Goal: Task Accomplishment & Management: Use online tool/utility

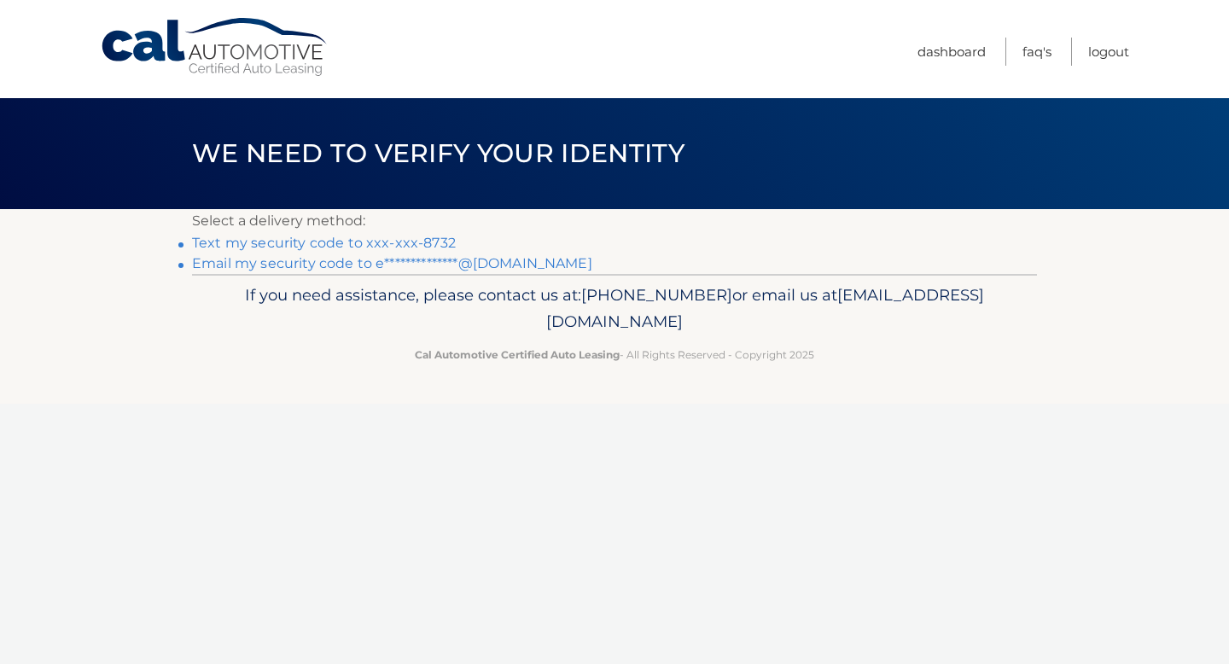
click at [351, 244] on link "Text my security code to xxx-xxx-8732" at bounding box center [324, 243] width 264 height 16
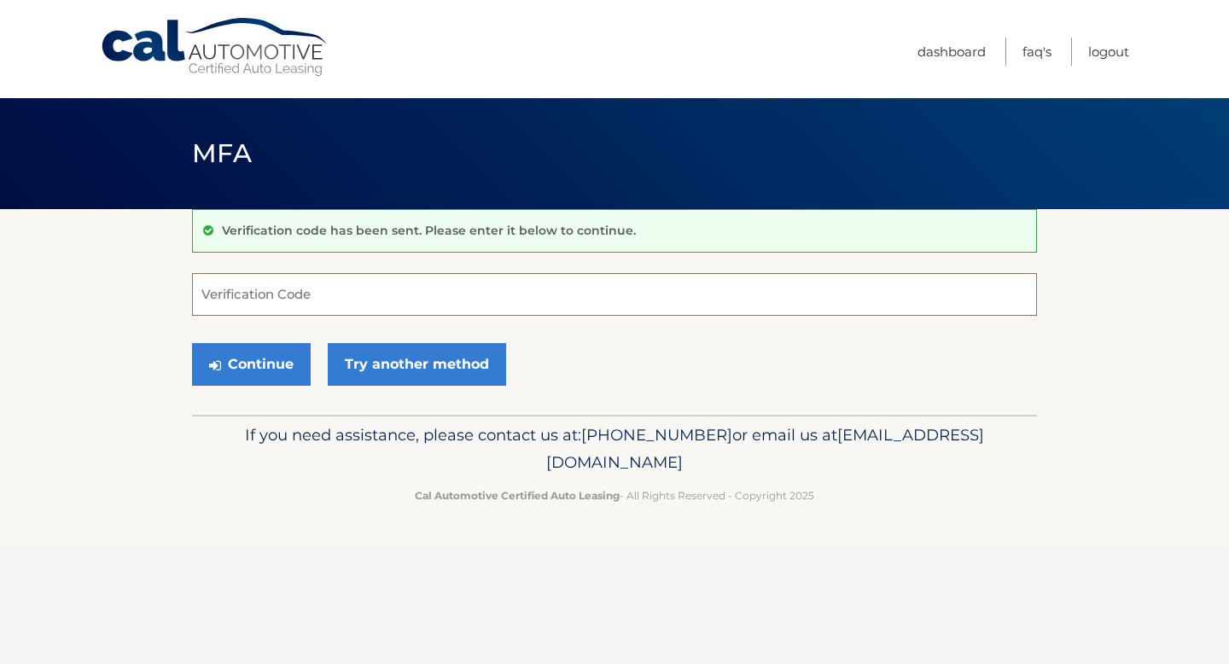
click at [314, 287] on input "Verification Code" at bounding box center [614, 294] width 845 height 43
type input "050959"
click at [252, 354] on button "Continue" at bounding box center [251, 364] width 119 height 43
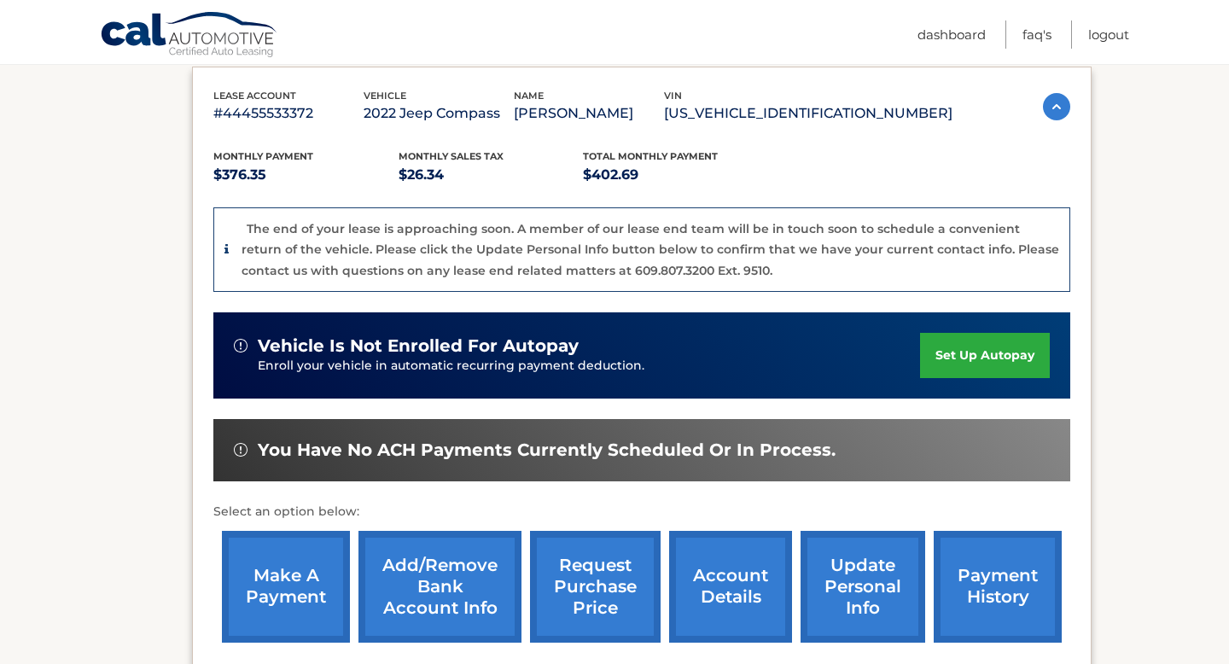
scroll to position [293, 0]
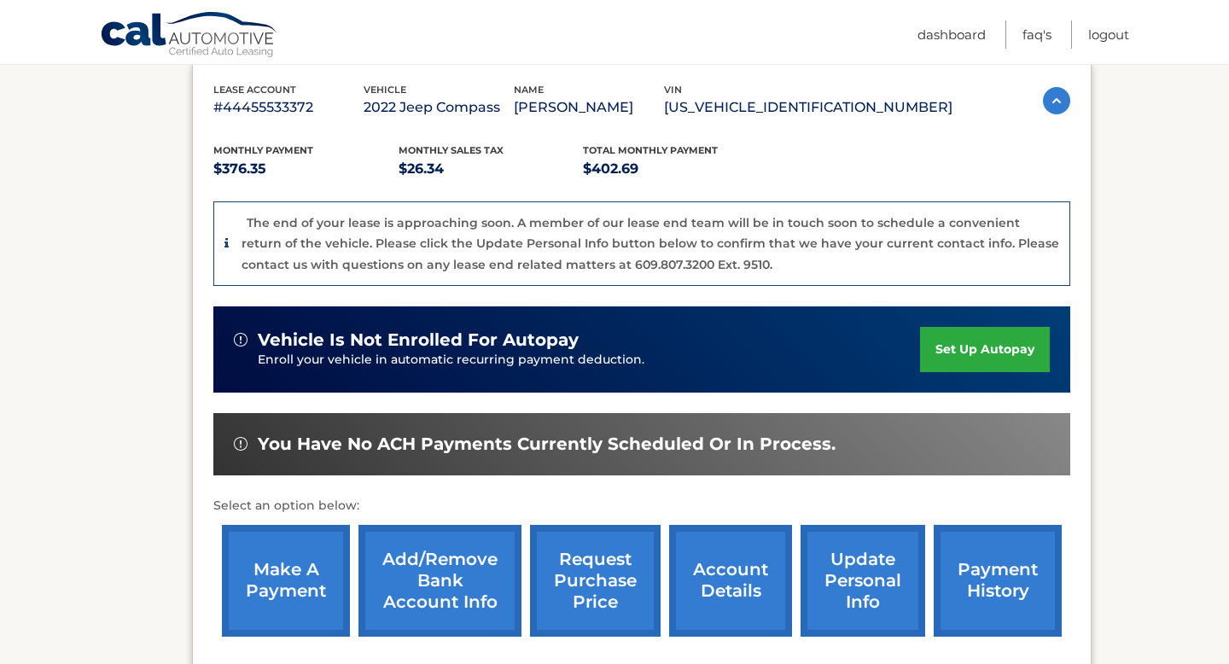
click at [303, 582] on link "make a payment" at bounding box center [286, 581] width 128 height 112
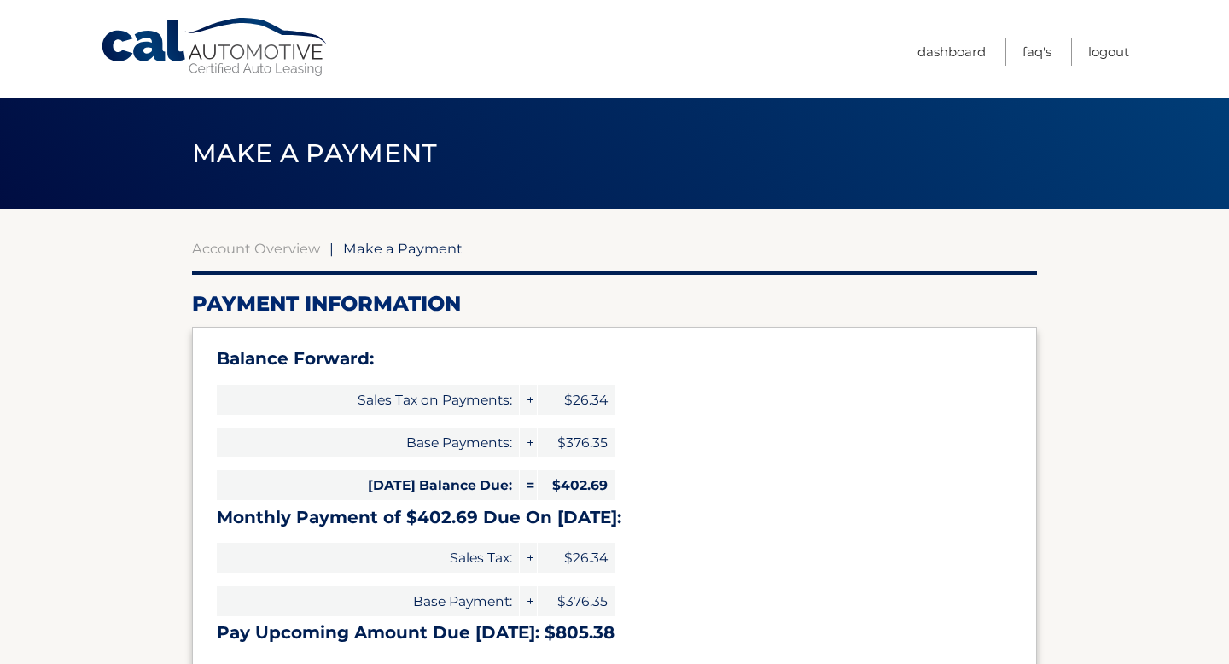
select select "ZWZiZjE1MDYtOGE4My00ZWJhLWFjYzEtMDRiNDhhMzcxYmU2"
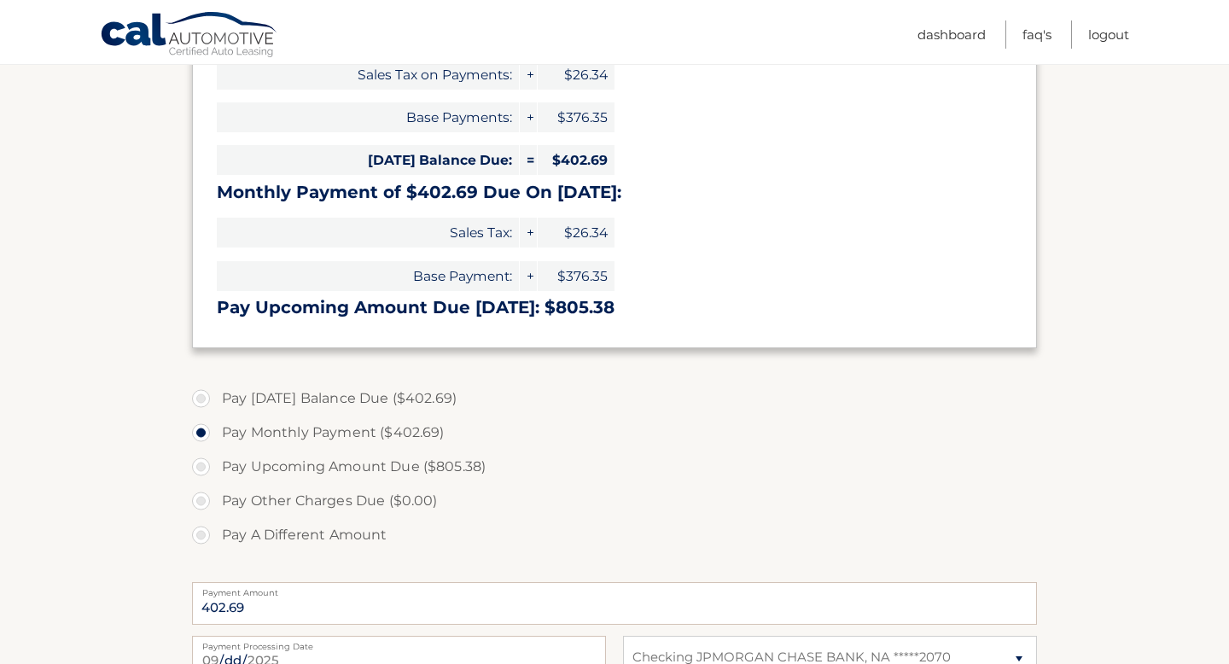
scroll to position [599, 0]
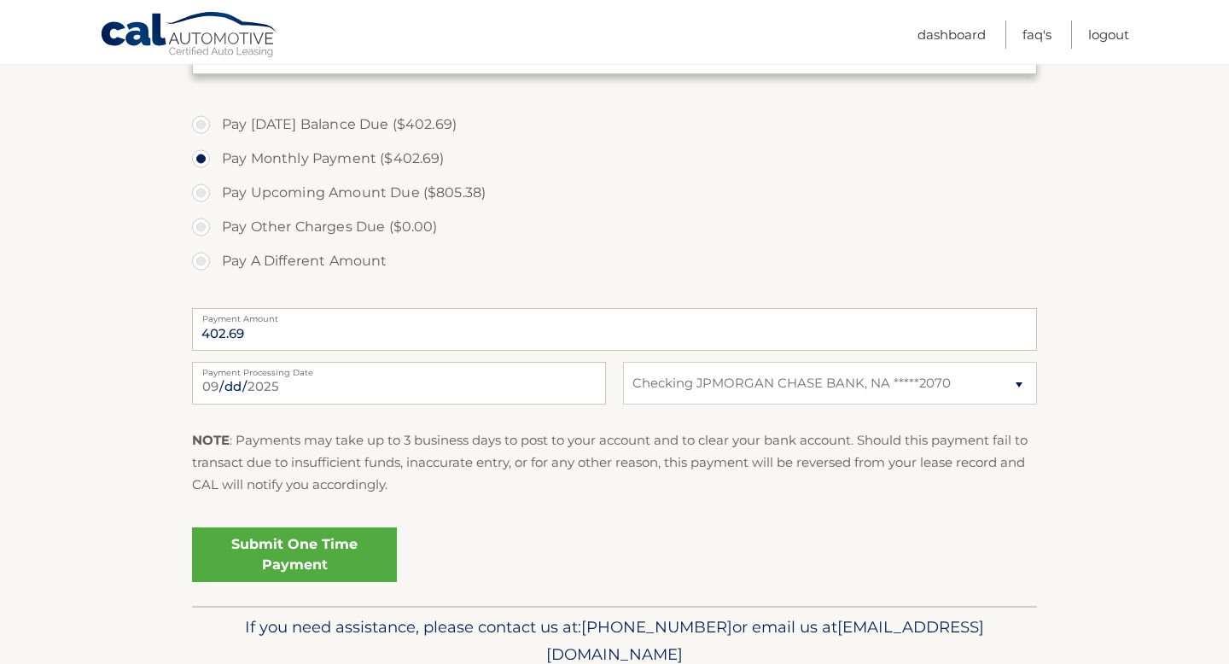
click at [273, 552] on link "Submit One Time Payment" at bounding box center [294, 554] width 205 height 55
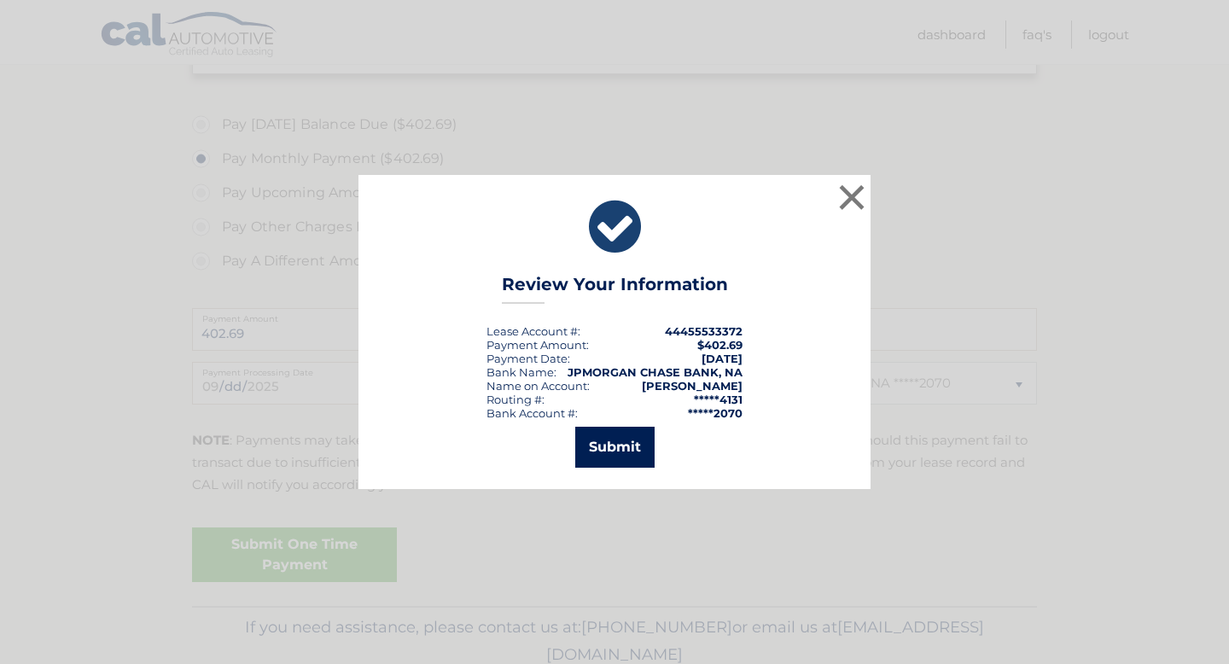
click at [633, 447] on button "Submit" at bounding box center [614, 447] width 79 height 41
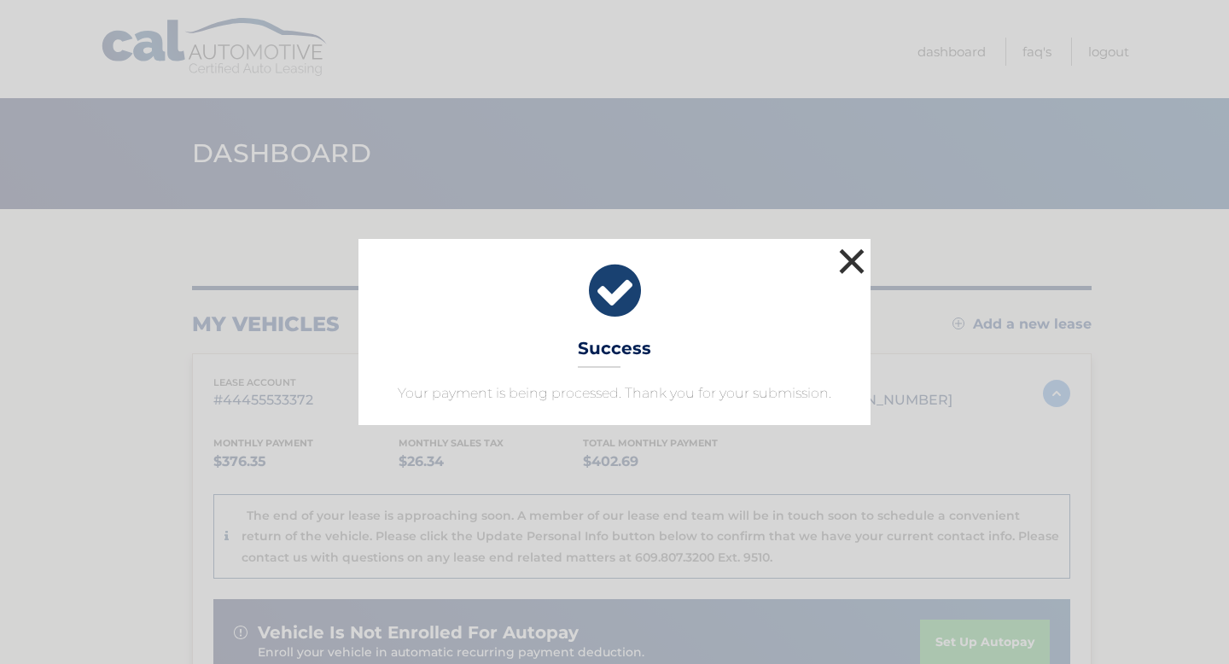
click at [851, 250] on button "×" at bounding box center [851, 261] width 34 height 34
